Goal: Task Accomplishment & Management: Manage account settings

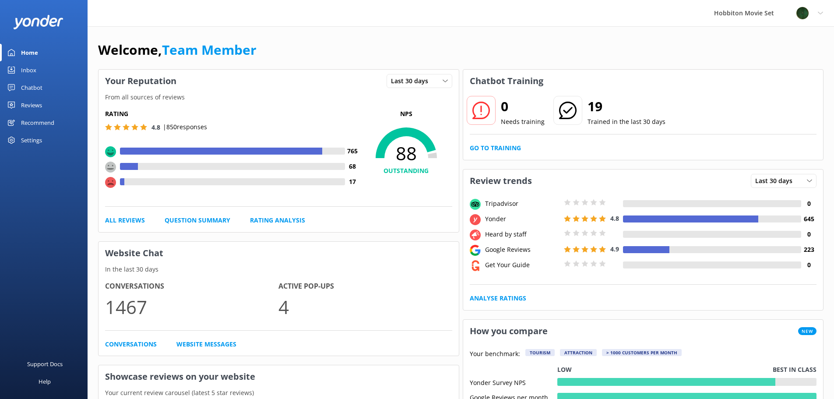
click at [40, 138] on div "Settings" at bounding box center [31, 140] width 21 height 18
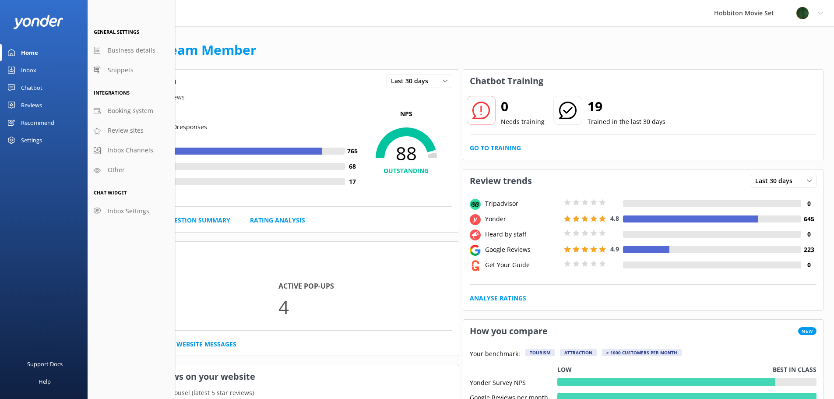
click at [804, 6] on div "Profile Settings Logout" at bounding box center [809, 13] width 49 height 26
click at [782, 42] on link "Profile Settings" at bounding box center [791, 37] width 88 height 22
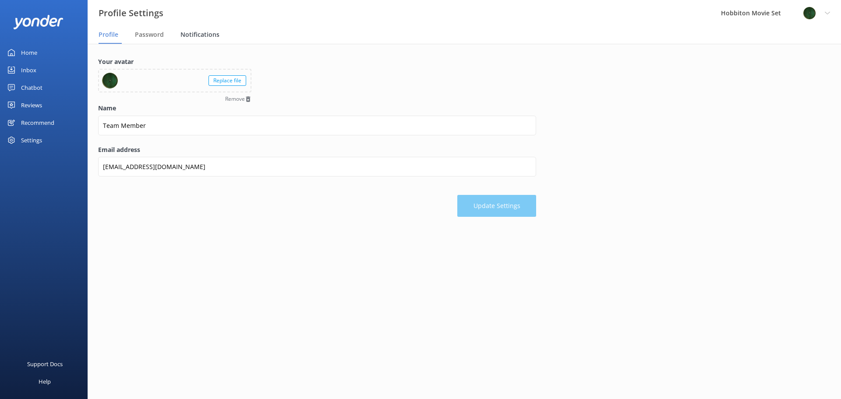
click at [202, 35] on span "Notifications" at bounding box center [199, 34] width 39 height 9
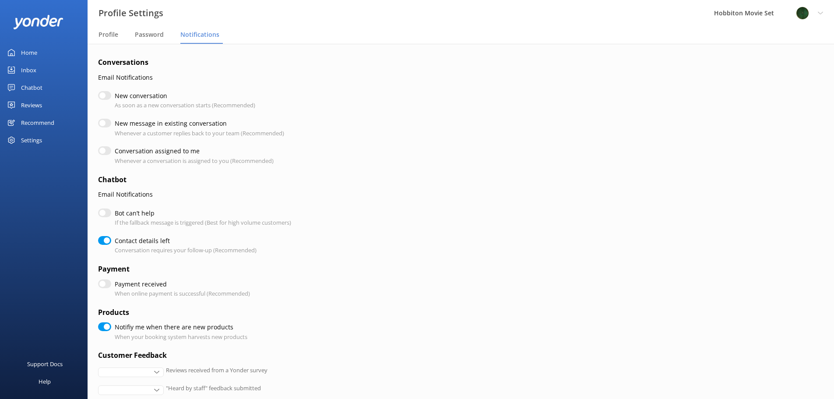
checkbox input "true"
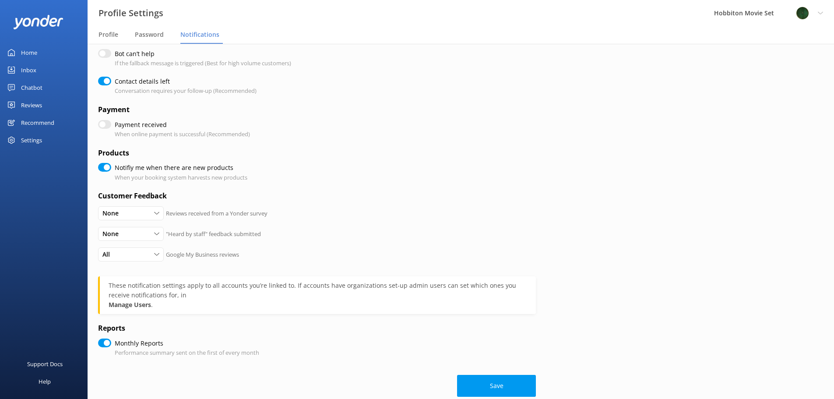
scroll to position [175, 0]
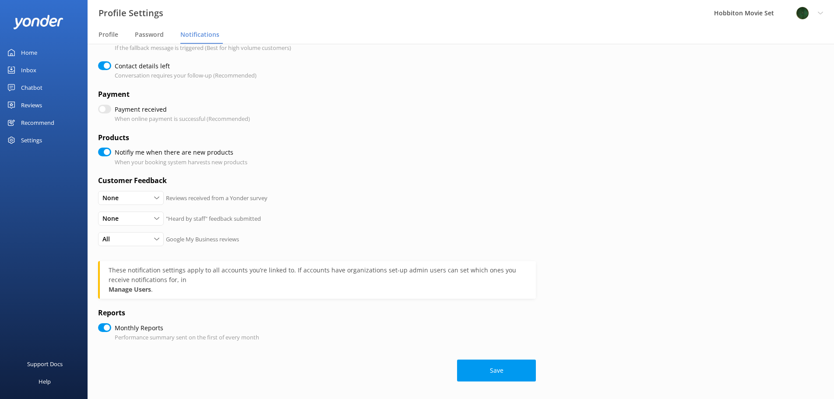
click at [106, 150] on input "Notifiy me when there are new products" at bounding box center [104, 152] width 13 height 9
checkbox input "false"
click at [107, 113] on input "Payment received" at bounding box center [104, 109] width 13 height 9
checkbox input "false"
click at [493, 374] on button "Save" at bounding box center [496, 370] width 79 height 22
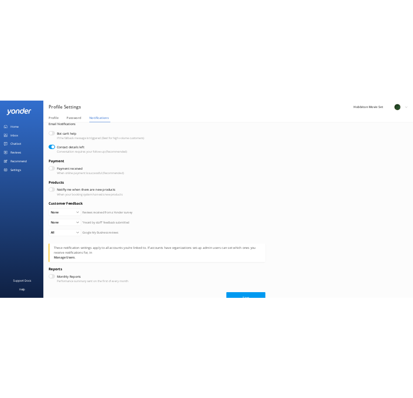
scroll to position [131, 0]
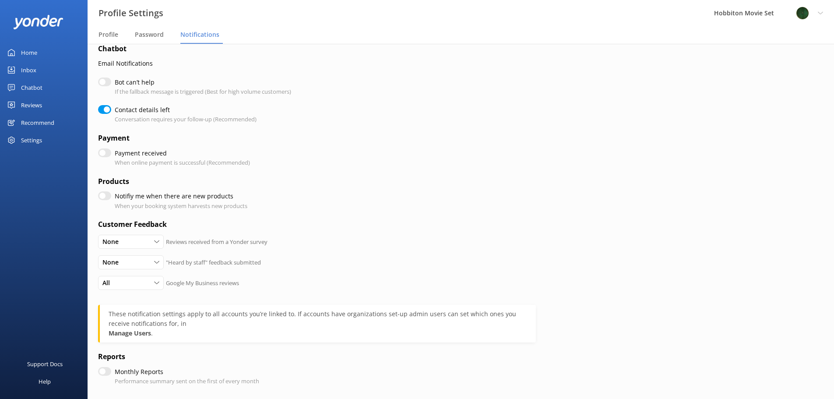
click at [57, 246] on div "Support Docs Help" at bounding box center [44, 300] width 88 height 200
